Goal: Transaction & Acquisition: Purchase product/service

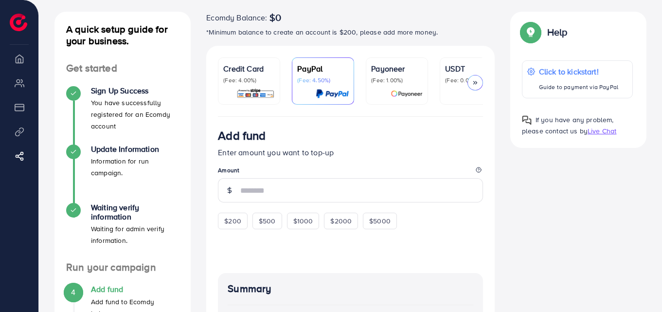
scroll to position [97, 0]
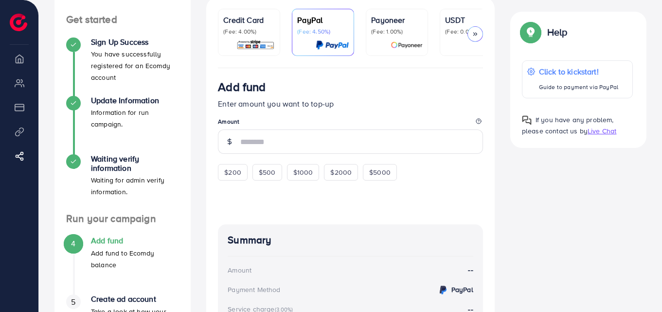
click at [264, 22] on p "Credit Card" at bounding box center [249, 20] width 52 height 12
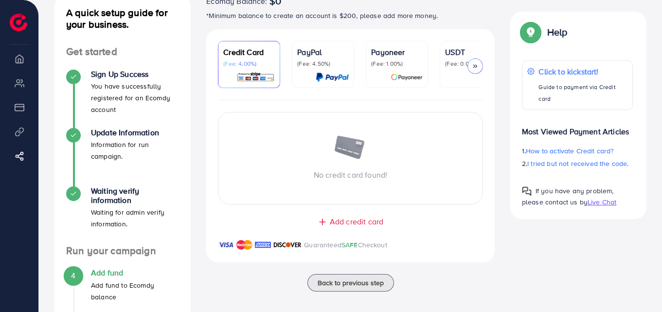
scroll to position [49, 0]
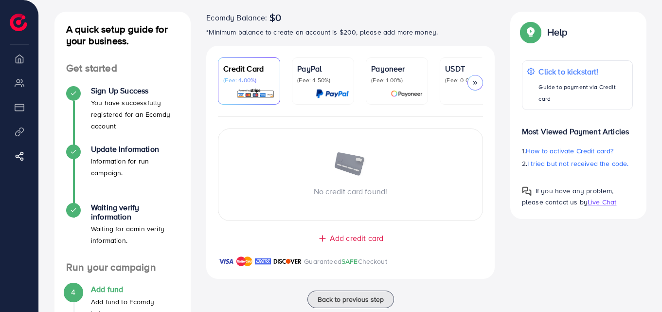
click at [472, 84] on icon at bounding box center [475, 82] width 7 height 7
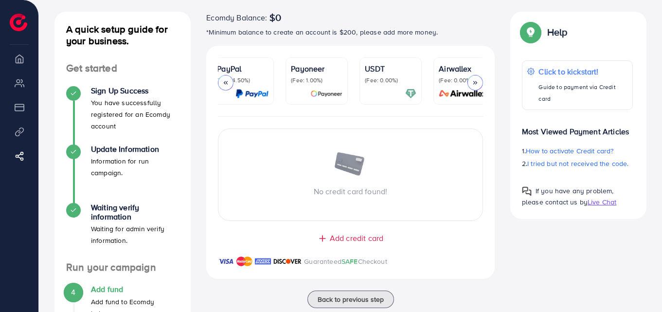
scroll to position [0, 93]
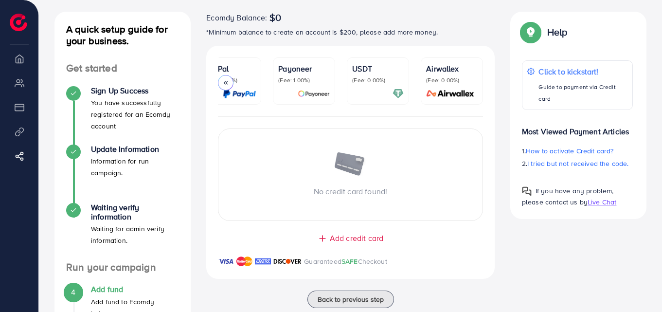
click at [472, 84] on div "Airwallex (Fee: 0.00%)" at bounding box center [452, 81] width 52 height 36
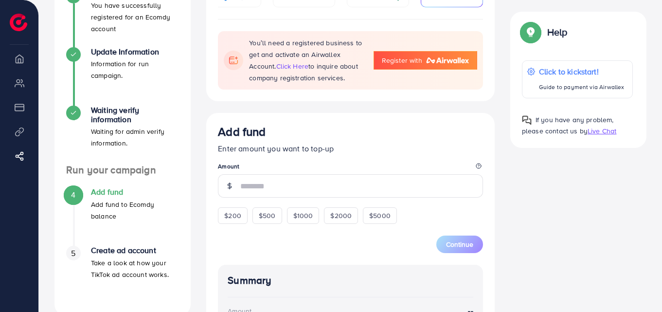
scroll to position [97, 0]
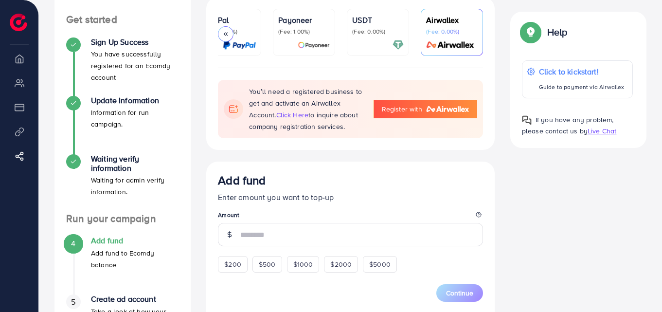
click at [381, 41] on div at bounding box center [378, 44] width 52 height 11
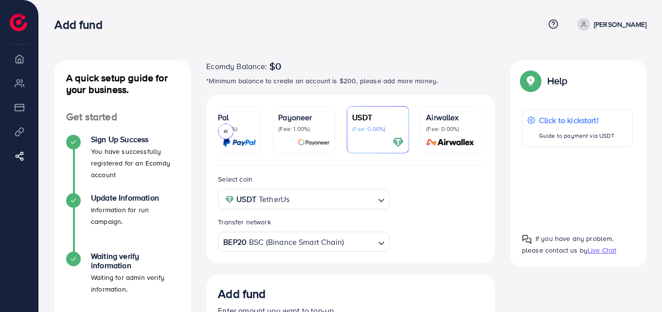
click at [221, 132] on div at bounding box center [226, 132] width 16 height 16
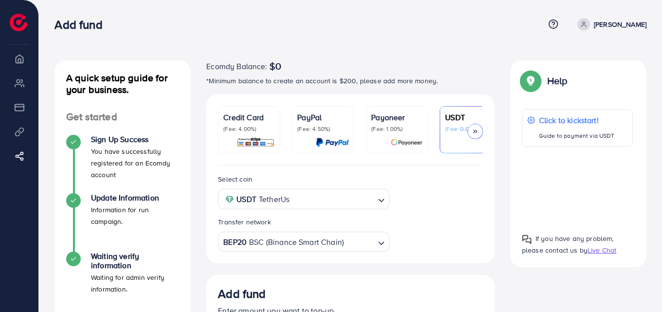
click at [221, 132] on link "Credit Card (Fee: 4.00%)" at bounding box center [249, 129] width 62 height 47
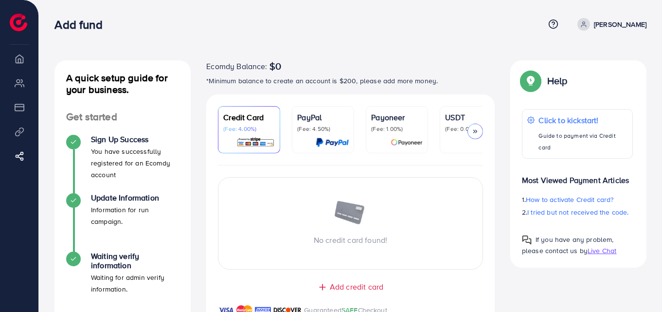
click at [473, 133] on icon at bounding box center [475, 131] width 7 height 7
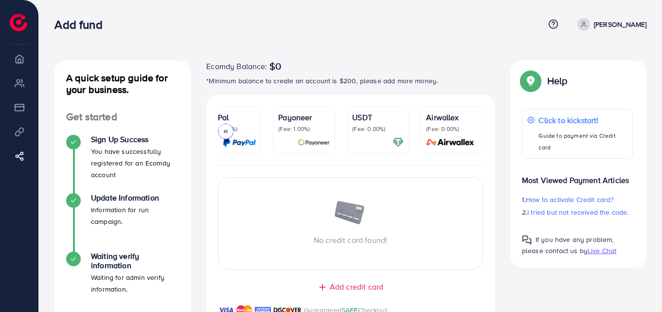
click at [225, 132] on polyline at bounding box center [224, 131] width 1 height 3
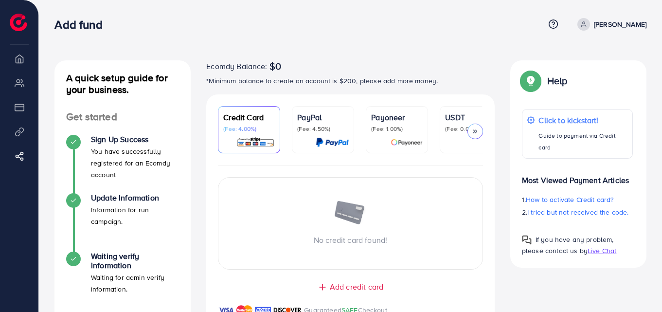
click at [259, 142] on img at bounding box center [255, 142] width 38 height 11
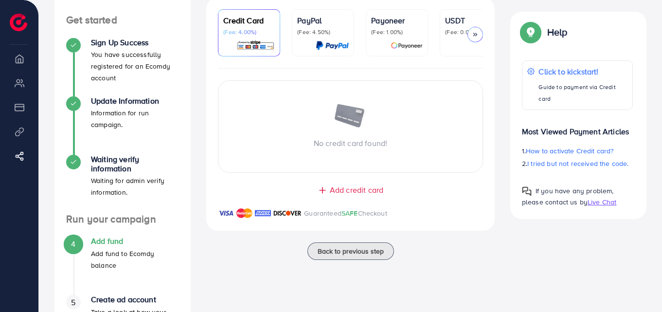
scroll to position [146, 0]
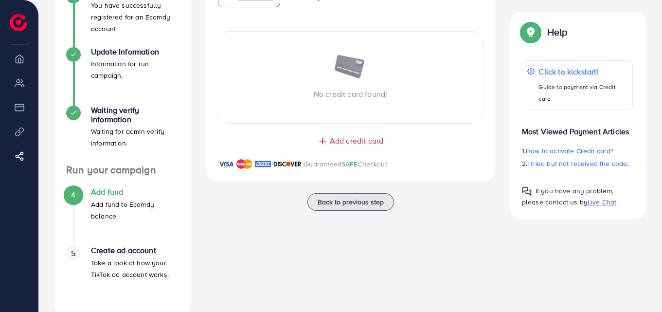
click at [344, 146] on span "Add credit card" at bounding box center [356, 140] width 53 height 11
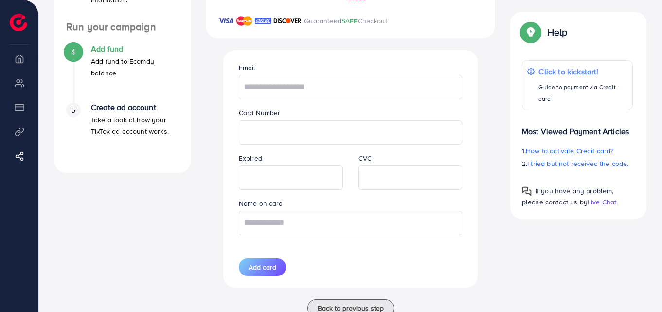
scroll to position [292, 0]
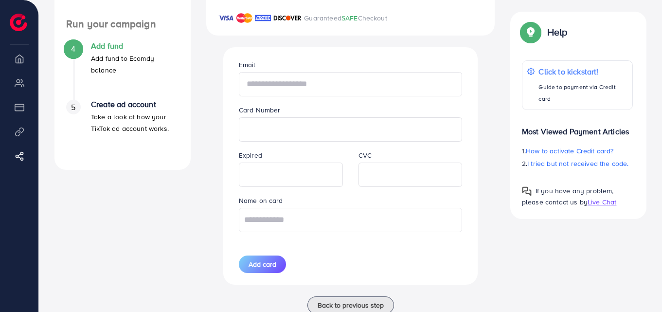
click at [298, 89] on input "text" at bounding box center [351, 84] width 224 height 24
type input "**********"
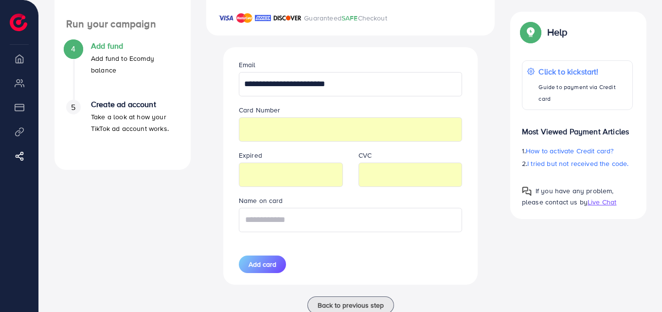
type input "*********"
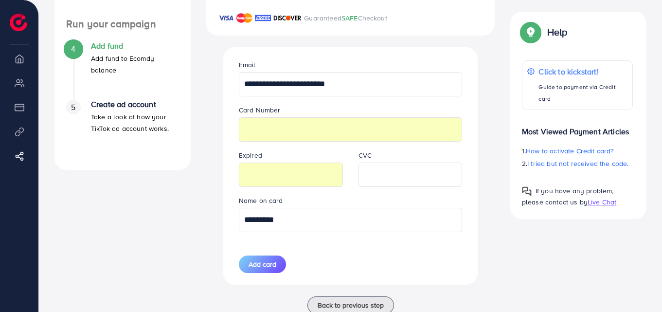
click at [319, 247] on div "**********" at bounding box center [350, 165] width 239 height 237
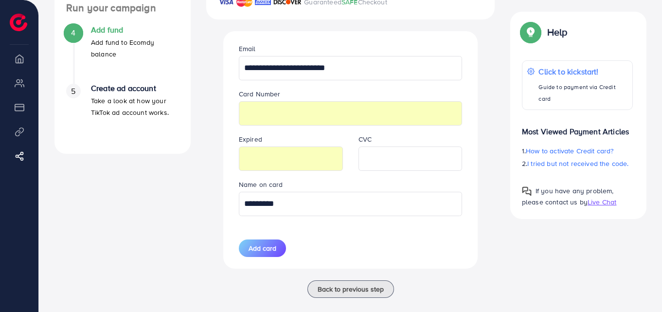
scroll to position [323, 0]
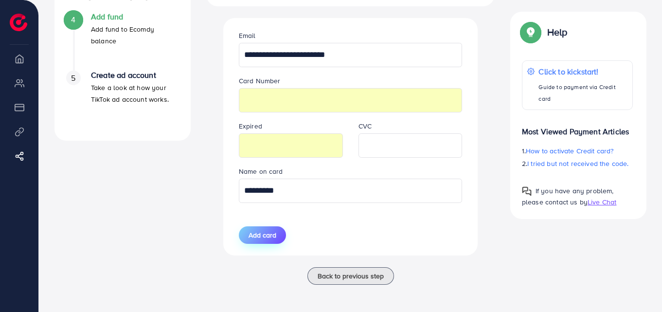
click at [268, 237] on span "Add card" at bounding box center [262, 235] width 28 height 10
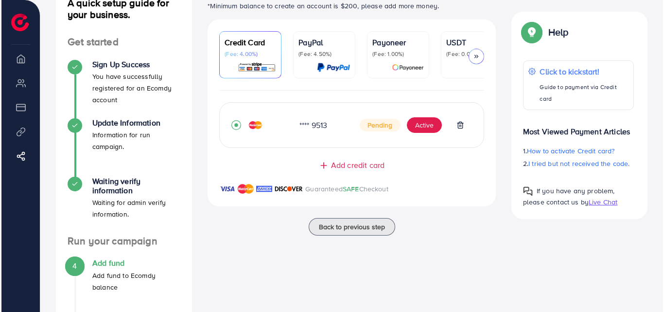
scroll to position [68, 0]
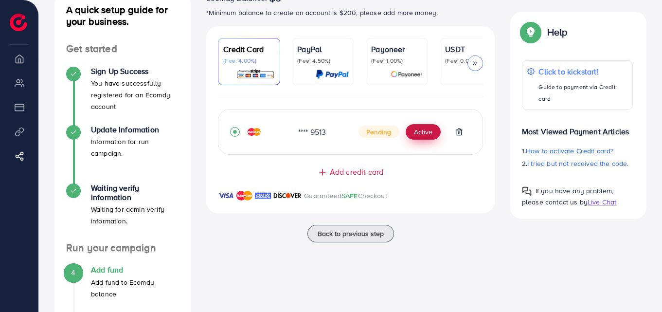
click at [424, 136] on button "Active" at bounding box center [423, 132] width 35 height 16
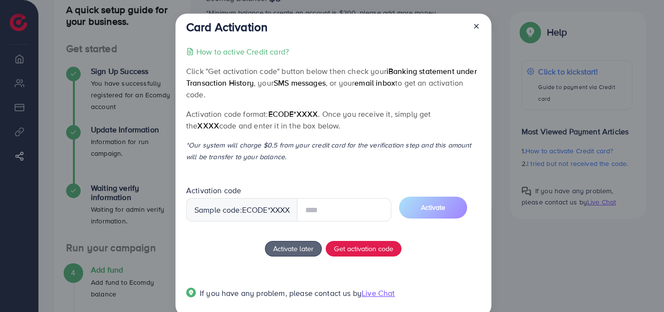
scroll to position [18, 0]
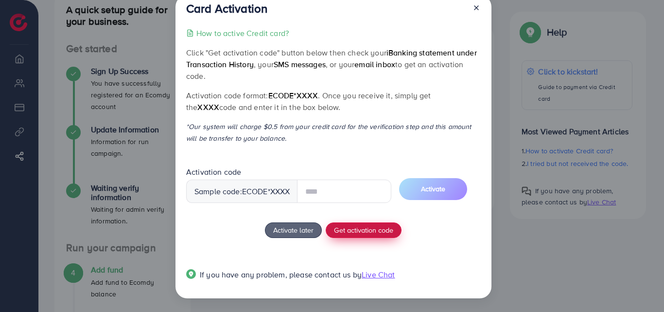
click at [358, 232] on button "Get activation code" at bounding box center [364, 230] width 76 height 16
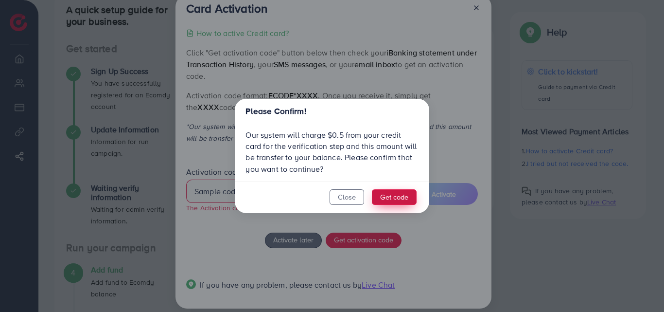
click at [402, 197] on button "Get code" at bounding box center [394, 197] width 45 height 16
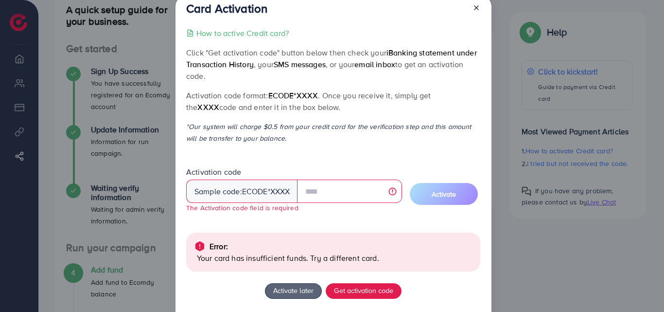
scroll to position [79, 0]
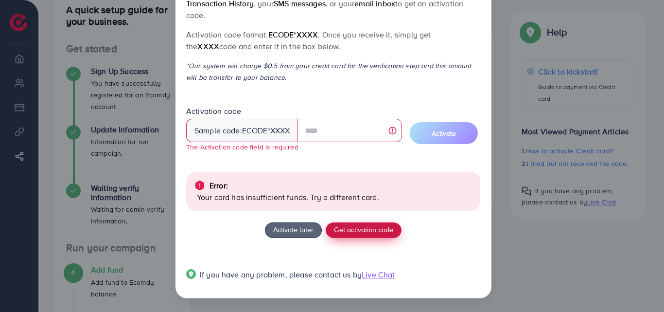
click at [371, 229] on span "Get activation code" at bounding box center [363, 229] width 59 height 10
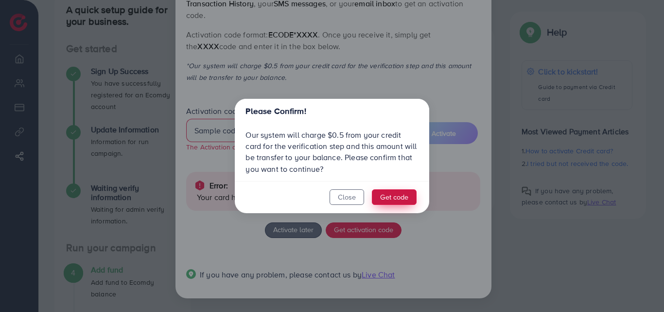
click at [395, 198] on button "Get code" at bounding box center [394, 197] width 45 height 16
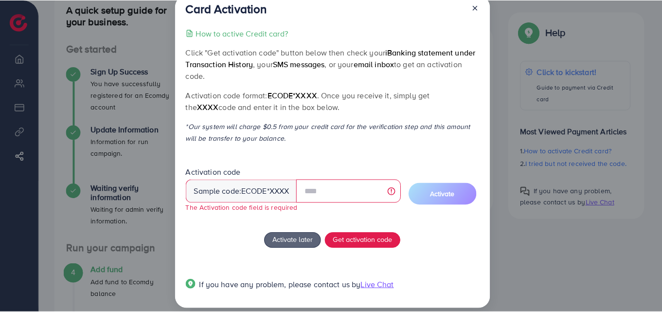
scroll to position [29, 0]
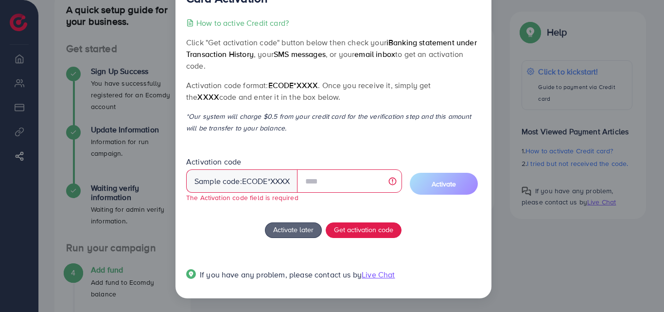
click at [581, 198] on div "Card Activation How to active Credit card? Click "Get activation code" button b…" at bounding box center [332, 156] width 664 height 312
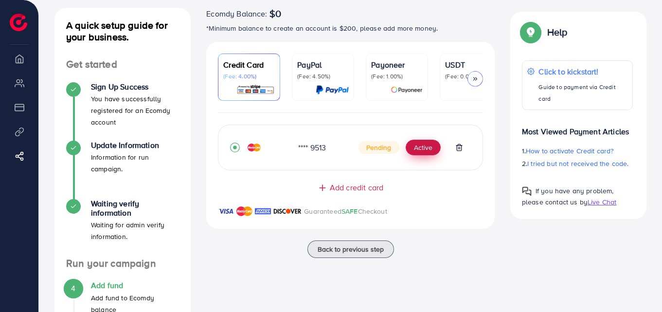
scroll to position [0, 0]
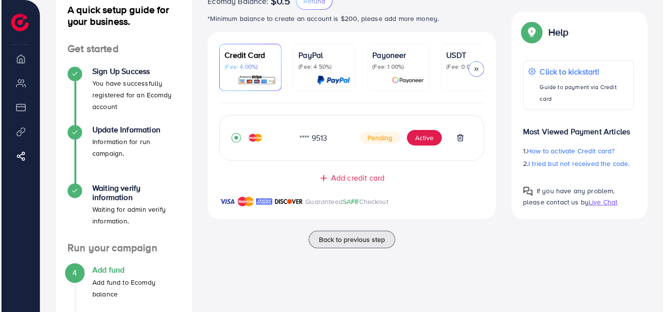
scroll to position [19, 0]
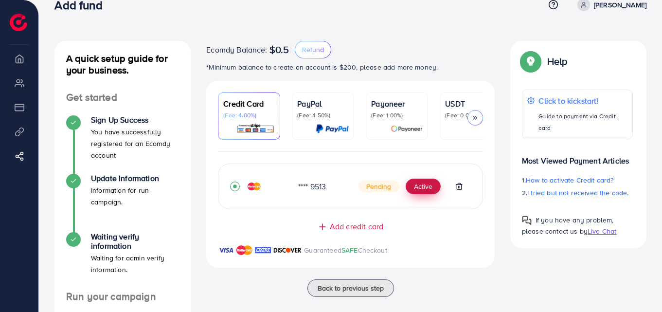
click at [420, 191] on button "Active" at bounding box center [423, 186] width 35 height 16
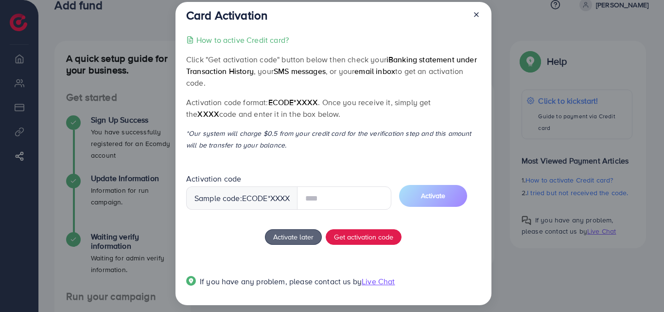
scroll to position [18, 0]
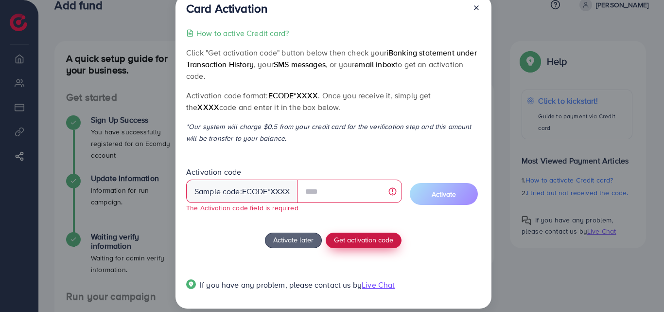
click at [367, 230] on div "How to active Credit card? Click "Get activation code" button below then check …" at bounding box center [333, 164] width 294 height 275
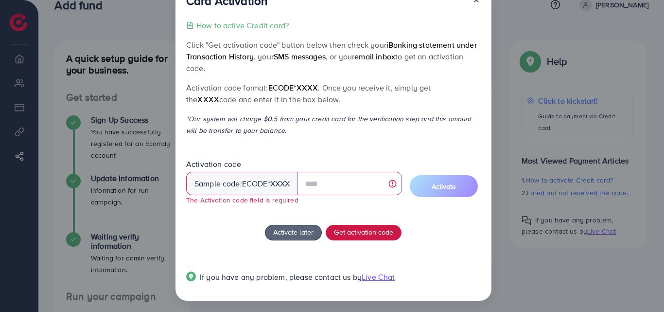
scroll to position [29, 0]
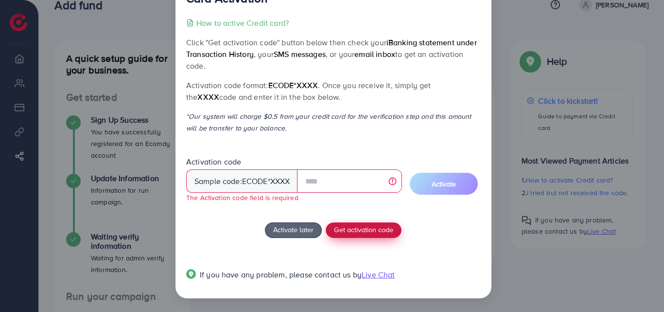
click at [380, 233] on span "Get activation code" at bounding box center [363, 229] width 59 height 10
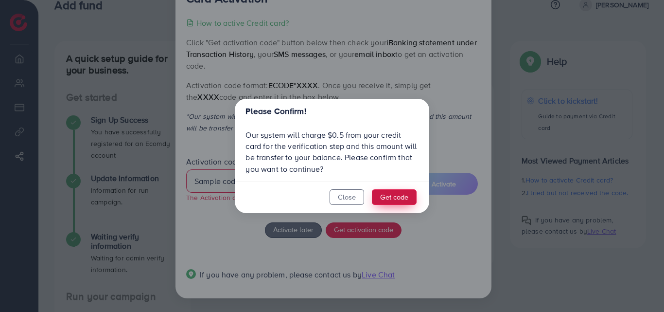
click at [393, 201] on button "Get code" at bounding box center [394, 197] width 45 height 16
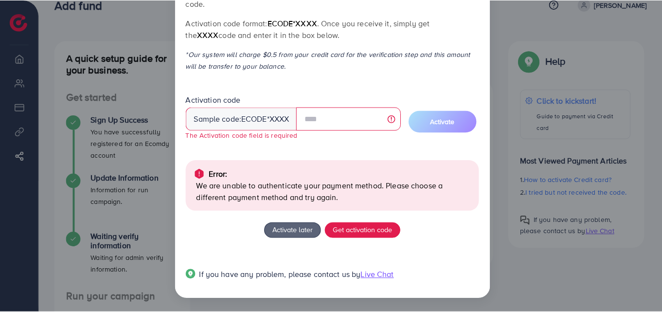
scroll to position [0, 0]
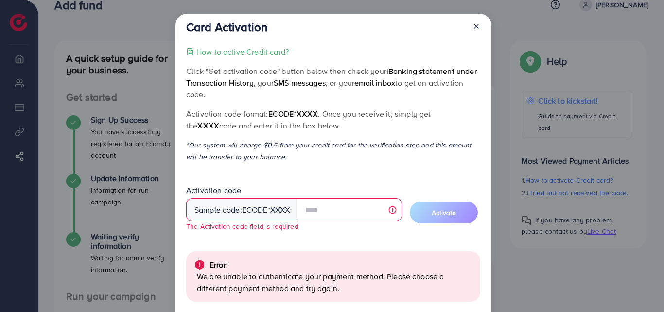
click at [475, 30] on icon at bounding box center [477, 26] width 8 height 8
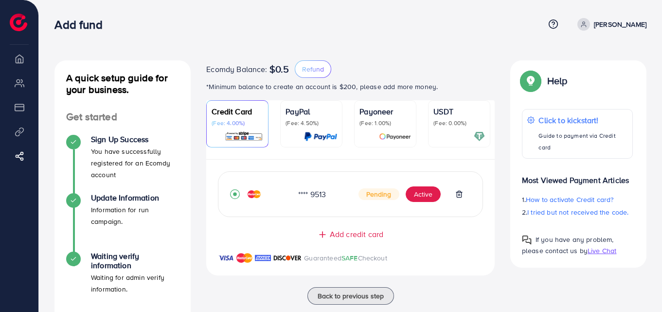
scroll to position [165, 0]
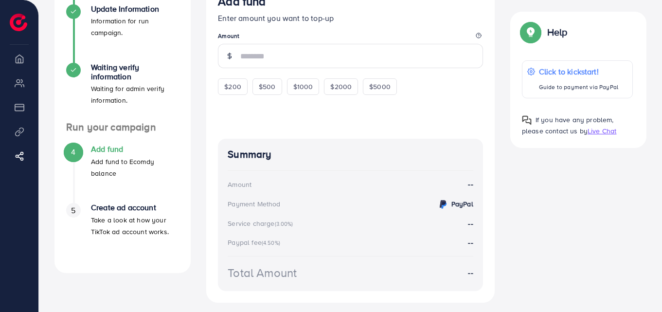
scroll to position [52, 0]
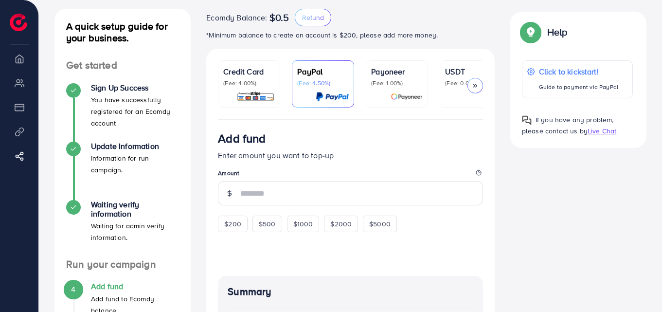
click at [264, 86] on p "(Fee: 4.00%)" at bounding box center [249, 83] width 52 height 8
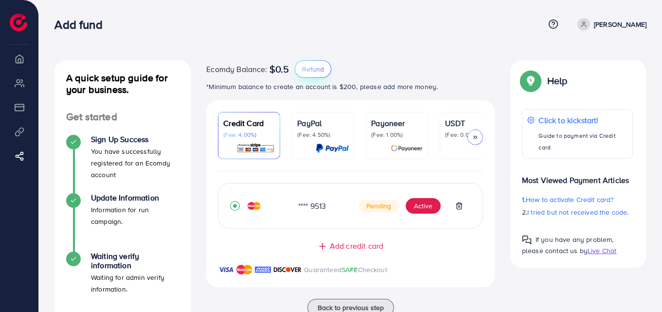
click at [317, 72] on span "Refund" at bounding box center [313, 69] width 22 height 10
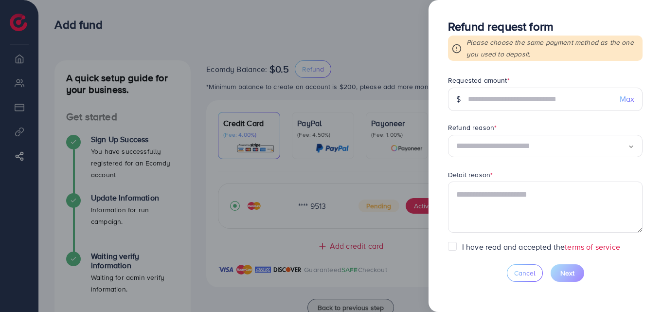
click at [602, 140] on input "Search for option" at bounding box center [542, 146] width 172 height 15
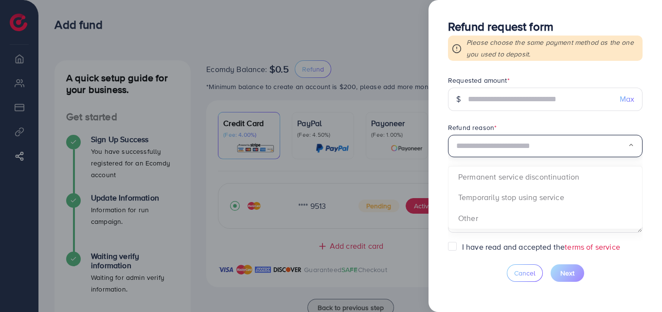
click at [619, 148] on input "Search for option" at bounding box center [542, 146] width 172 height 15
click at [633, 142] on div "Loading..." at bounding box center [545, 146] width 195 height 23
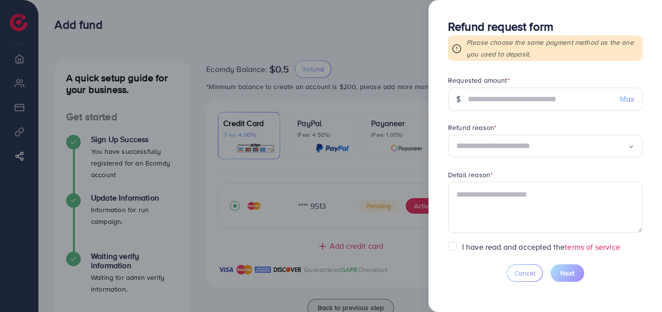
click at [628, 102] on span "Max" at bounding box center [626, 98] width 15 height 11
type input "***"
click at [532, 276] on span "Cancel" at bounding box center [524, 273] width 21 height 10
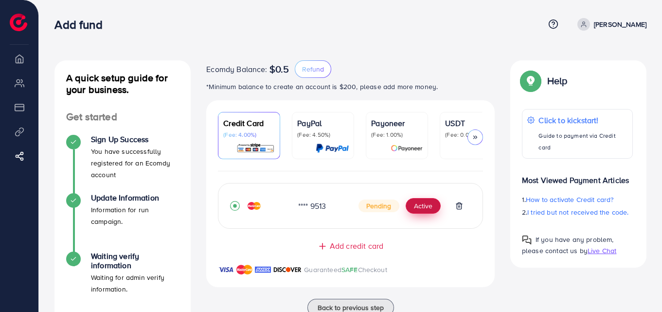
click at [430, 211] on button "Active" at bounding box center [423, 206] width 35 height 16
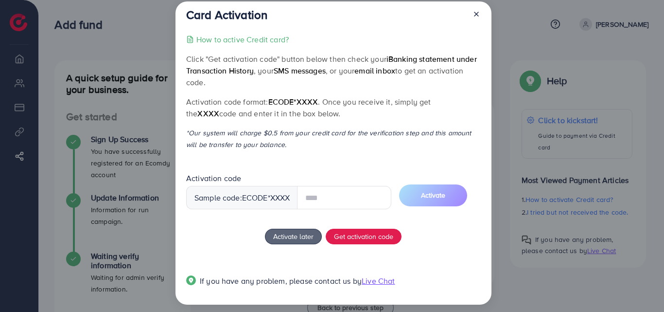
scroll to position [18, 0]
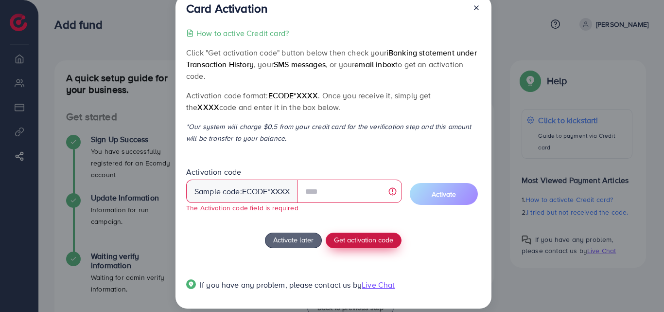
click at [373, 233] on button "Get activation code" at bounding box center [364, 240] width 76 height 16
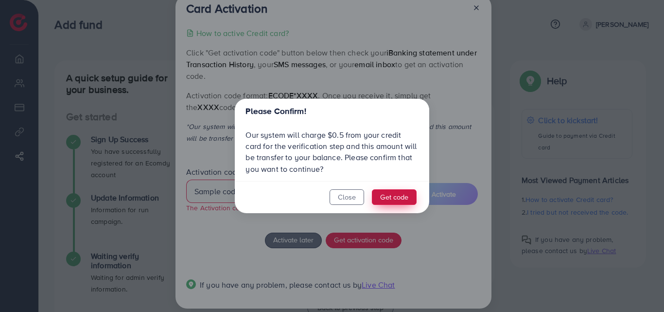
click at [397, 197] on button "Get code" at bounding box center [394, 197] width 45 height 16
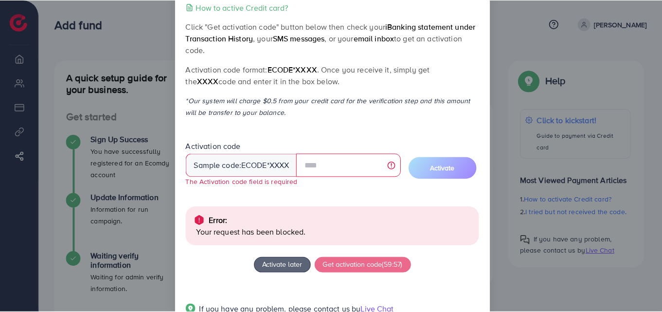
scroll to position [0, 0]
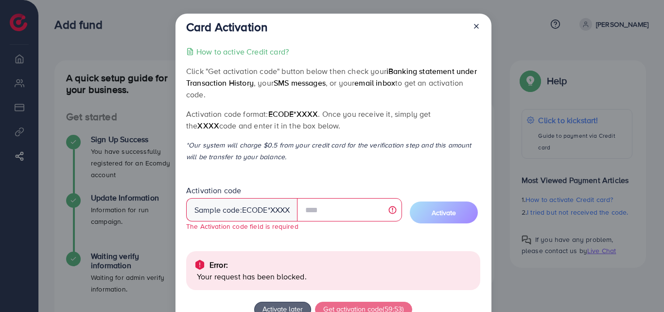
click at [473, 25] on icon at bounding box center [477, 26] width 8 height 8
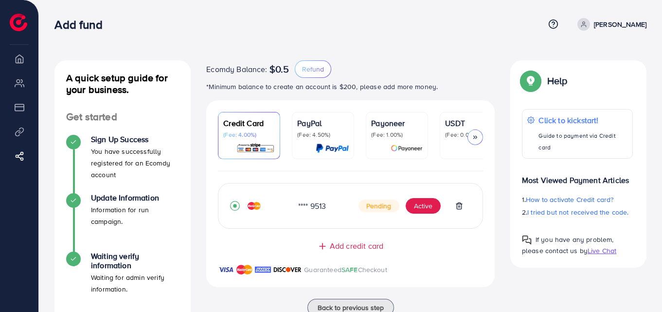
click at [375, 207] on span "Pending" at bounding box center [378, 205] width 41 height 13
click at [375, 209] on span "Pending" at bounding box center [378, 205] width 41 height 13
drag, startPoint x: 367, startPoint y: 208, endPoint x: 400, endPoint y: 212, distance: 33.2
click at [399, 212] on div "Pending Active" at bounding box center [410, 206] width 105 height 16
click at [412, 239] on div "**** 9513 Pending Active Add credit card Guaranteed SAFE Checkout" at bounding box center [350, 229] width 288 height 116
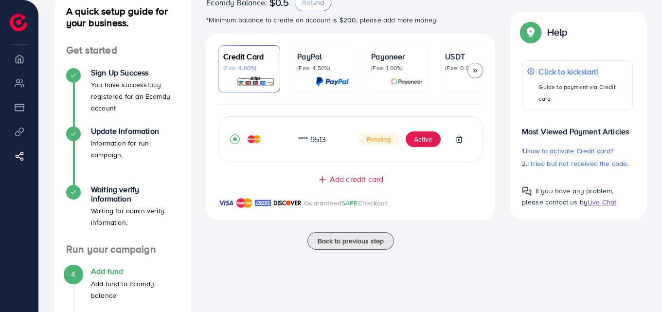
scroll to position [165, 0]
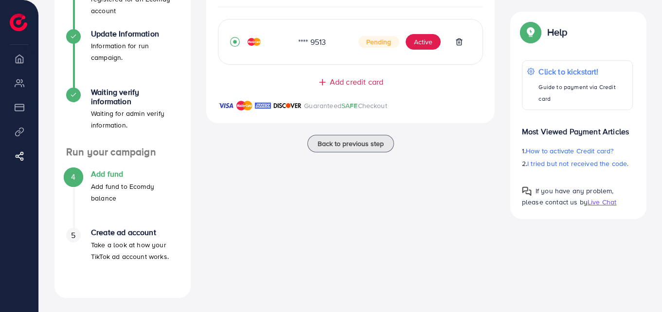
scroll to position [165, 0]
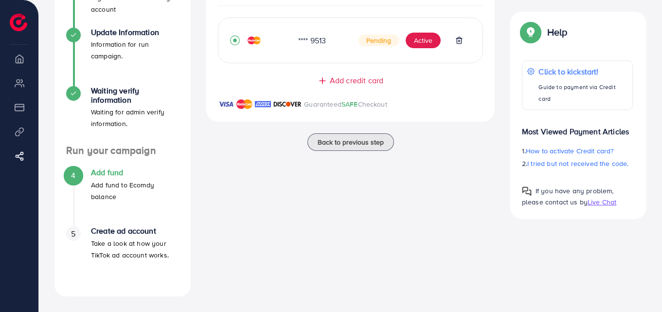
click at [343, 82] on span "Add credit card" at bounding box center [356, 80] width 53 height 11
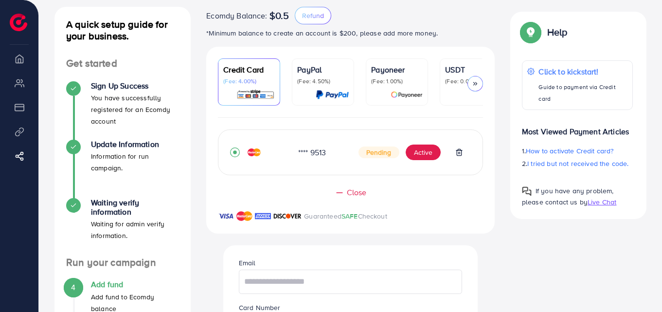
scroll to position [146, 0]
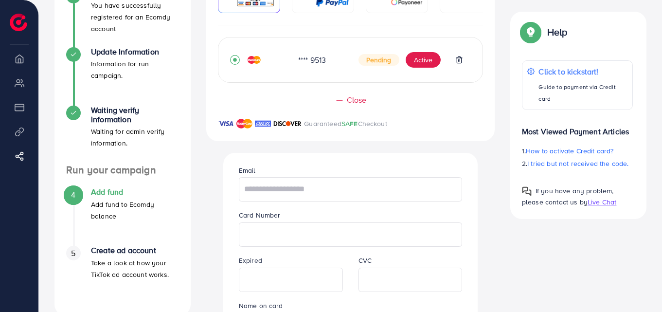
click at [350, 98] on span "Close" at bounding box center [357, 99] width 20 height 11
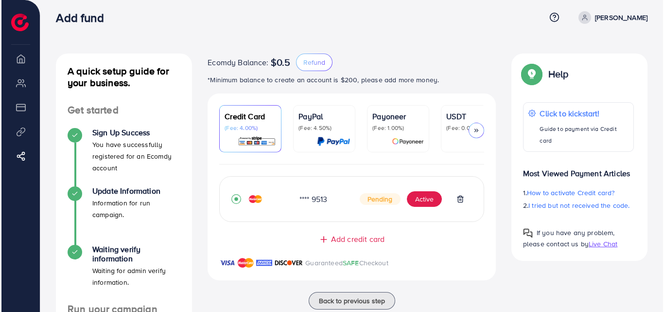
scroll to position [0, 0]
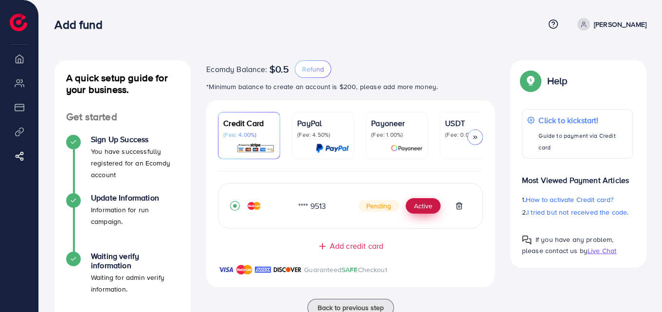
click at [416, 206] on button "Active" at bounding box center [423, 206] width 35 height 16
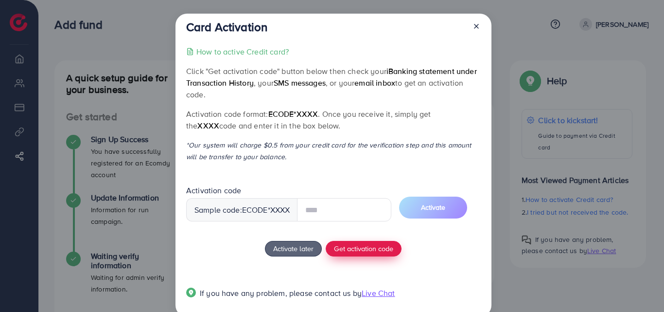
scroll to position [18, 0]
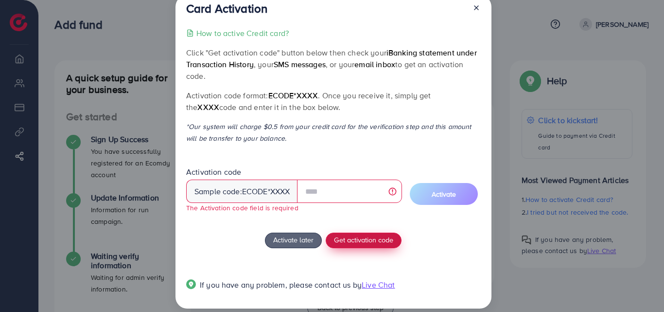
click at [372, 230] on div "How to active Credit card? Click "Get activation code" button below then check …" at bounding box center [333, 164] width 294 height 275
click at [381, 242] on span "Get activation code" at bounding box center [363, 239] width 59 height 10
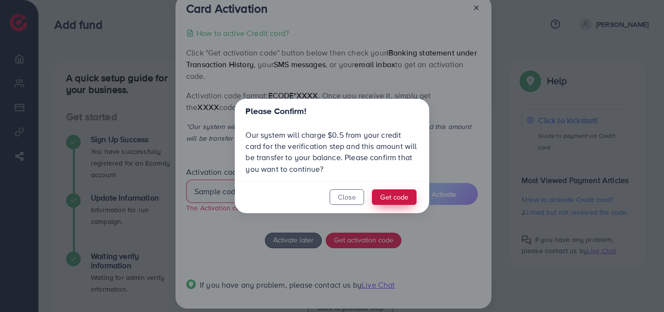
click at [390, 203] on button "Get code" at bounding box center [394, 197] width 45 height 16
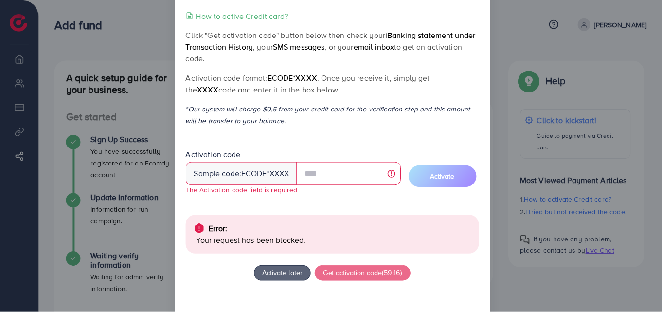
scroll to position [0, 0]
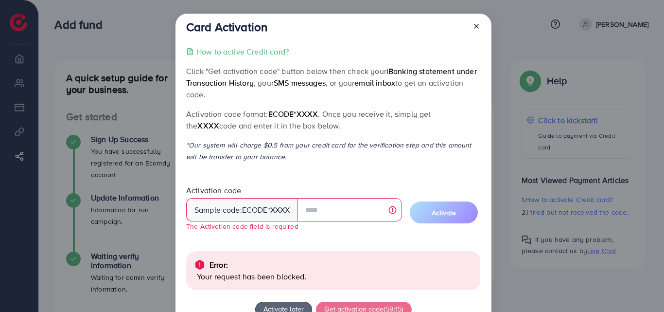
click at [477, 29] on icon at bounding box center [477, 26] width 8 height 8
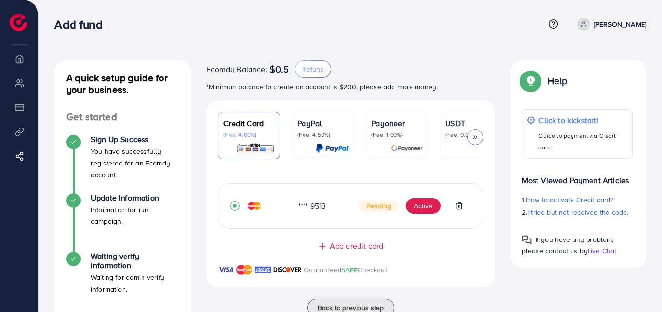
click at [21, 62] on li "Overview" at bounding box center [19, 58] width 38 height 19
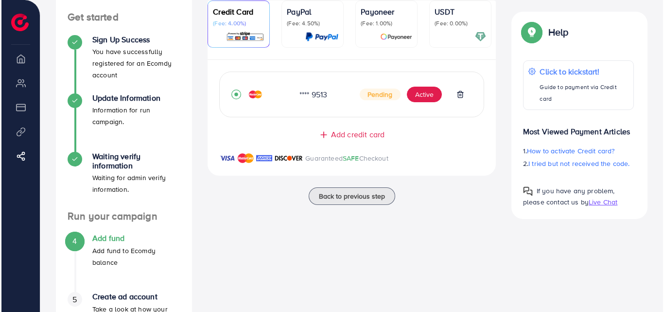
scroll to position [102, 0]
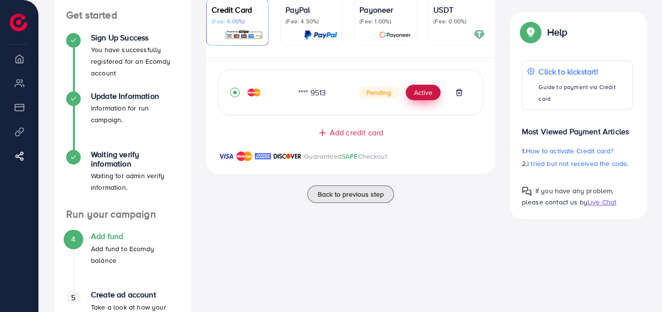
click at [425, 96] on button "Active" at bounding box center [423, 93] width 35 height 16
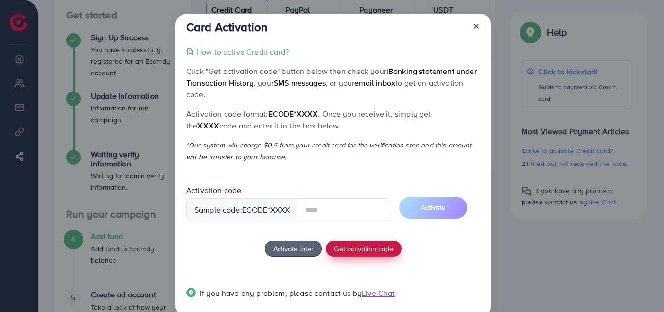
click at [350, 248] on div "How to active Credit card? Click "Get activation code" button below then check …" at bounding box center [333, 178] width 294 height 265
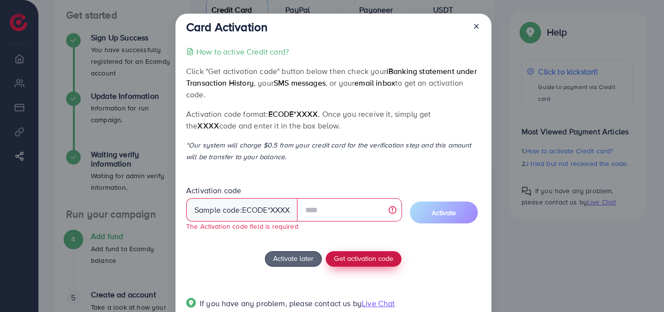
click at [356, 264] on button "Get activation code" at bounding box center [364, 259] width 76 height 16
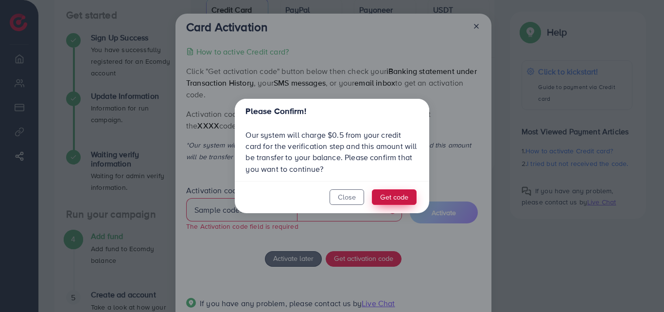
click at [394, 198] on button "Get code" at bounding box center [394, 197] width 45 height 16
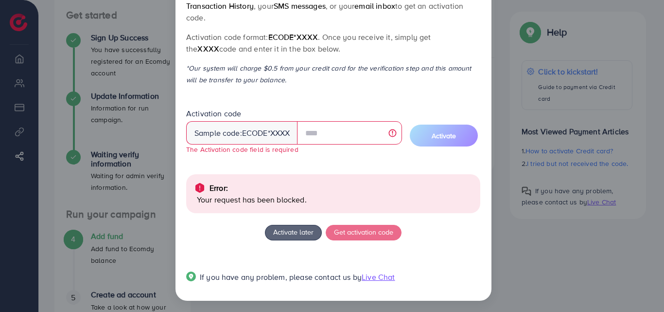
scroll to position [79, 0]
